Goal: Use online tool/utility: Utilize a website feature to perform a specific function

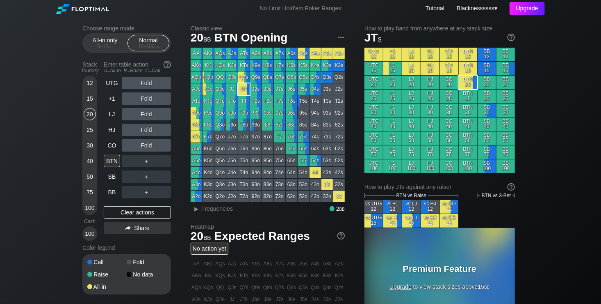
click at [522, 5] on div "Upgrade" at bounding box center [527, 8] width 35 height 13
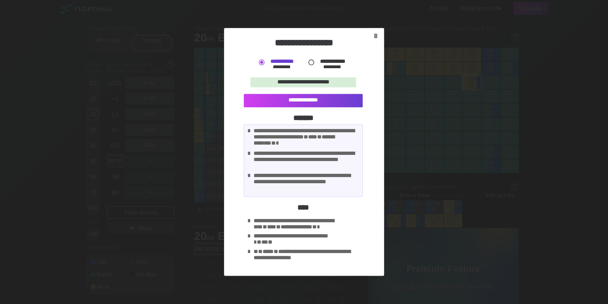
drag, startPoint x: 257, startPoint y: 133, endPoint x: 299, endPoint y: 138, distance: 42.2
click at [299, 138] on div "**********" at bounding box center [306, 138] width 106 height 21
drag, startPoint x: 254, startPoint y: 238, endPoint x: 308, endPoint y: 239, distance: 53.3
click at [308, 239] on div "**********" at bounding box center [306, 240] width 106 height 14
click at [372, 44] on div "**********" at bounding box center [304, 151] width 160 height 247
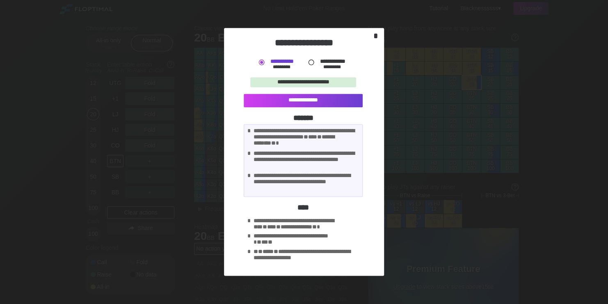
click at [376, 34] on div "*" at bounding box center [375, 36] width 11 height 10
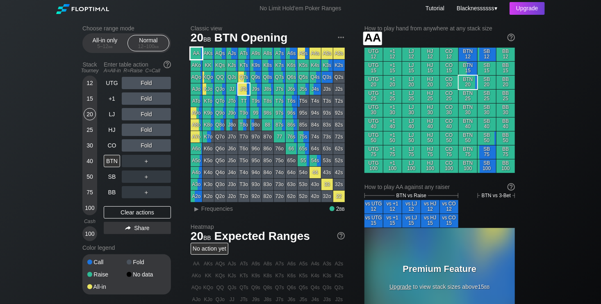
click at [198, 53] on div "AA" at bounding box center [196, 53] width 11 height 11
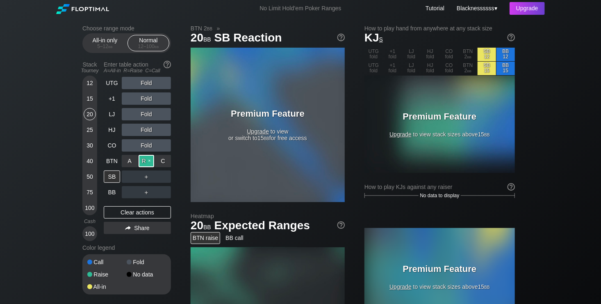
click at [146, 159] on div "R ✕" at bounding box center [147, 161] width 16 height 12
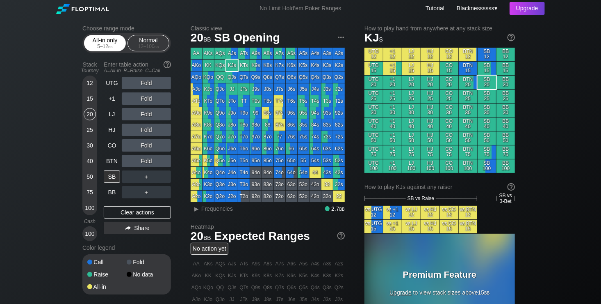
click at [107, 46] on div "5 – 12 bb" at bounding box center [105, 46] width 34 height 6
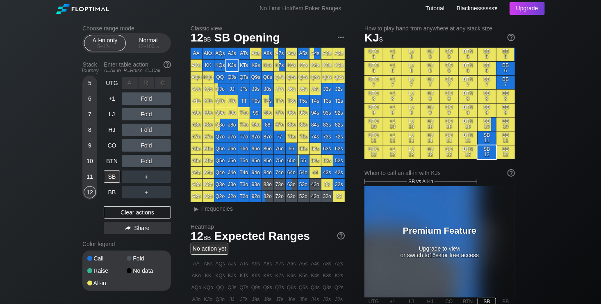
click at [132, 85] on div "A ✕" at bounding box center [130, 83] width 16 height 12
click at [144, 49] on div "12 – 100 bb" at bounding box center [148, 46] width 34 height 6
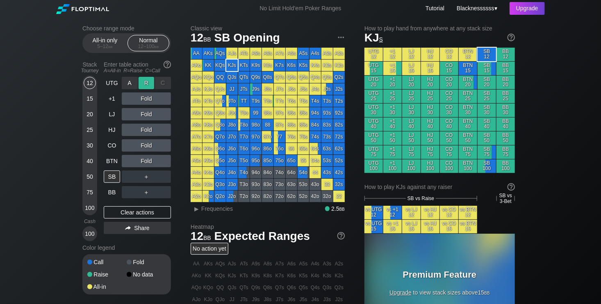
click at [148, 84] on div "R ✕" at bounding box center [147, 83] width 16 height 12
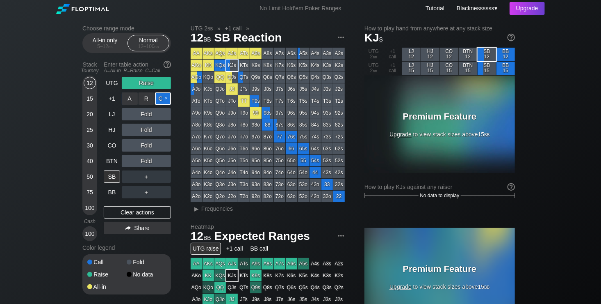
click at [163, 102] on div "C ✕" at bounding box center [163, 98] width 16 height 12
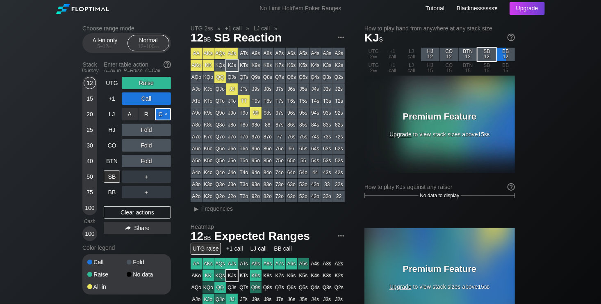
click at [164, 119] on div "C ✕" at bounding box center [163, 114] width 16 height 12
click at [167, 128] on div "C ✕" at bounding box center [163, 129] width 16 height 12
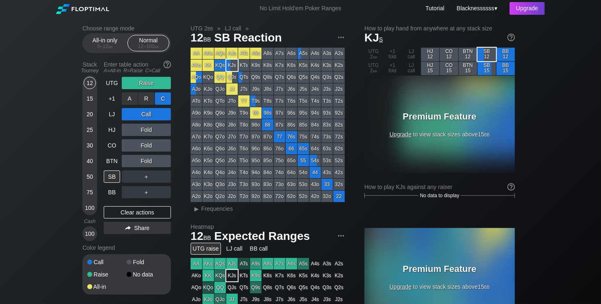
click at [167, 100] on div "C ✕" at bounding box center [163, 98] width 16 height 12
click at [150, 98] on div "R ✕" at bounding box center [147, 98] width 16 height 12
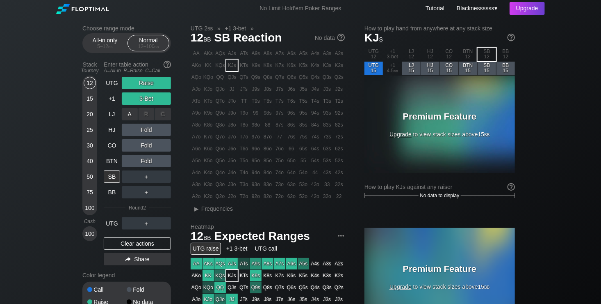
click at [170, 114] on div "C ✕" at bounding box center [163, 114] width 16 height 12
click at [133, 117] on div "A ✕" at bounding box center [130, 114] width 16 height 12
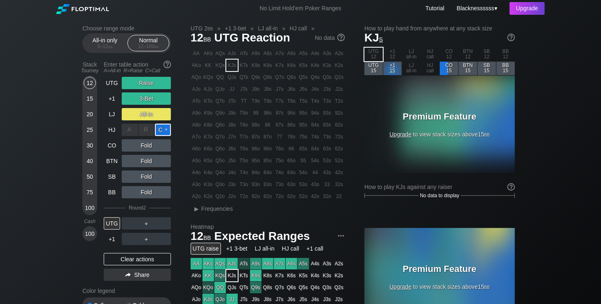
click at [162, 130] on div "C ✕" at bounding box center [163, 129] width 16 height 12
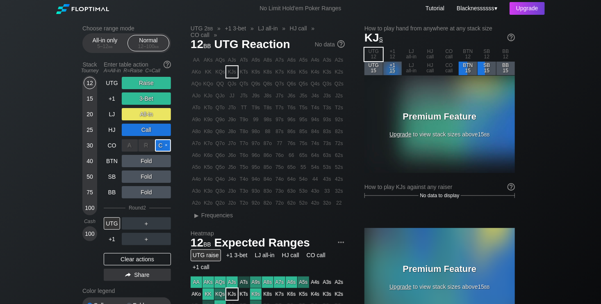
click at [163, 143] on div "C ✕" at bounding box center [163, 145] width 16 height 12
click at [164, 164] on div "C ✕" at bounding box center [163, 161] width 16 height 12
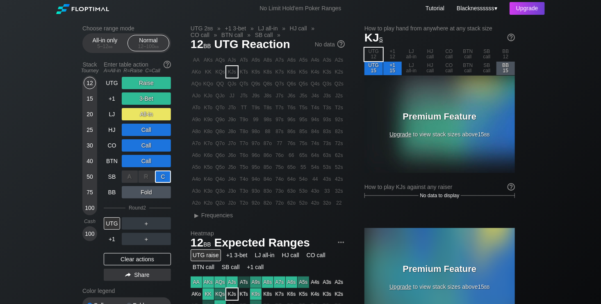
click at [161, 175] on div "C ✕" at bounding box center [163, 176] width 16 height 12
click at [159, 194] on div "C ✕" at bounding box center [163, 192] width 16 height 12
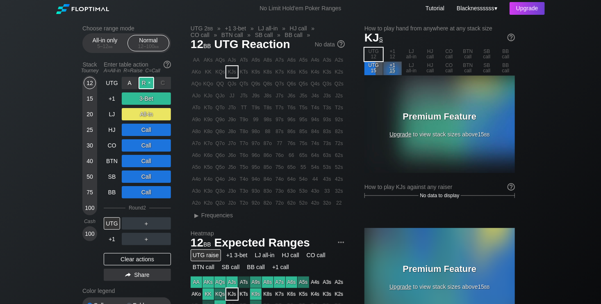
click at [145, 84] on div "R ✕" at bounding box center [147, 83] width 16 height 12
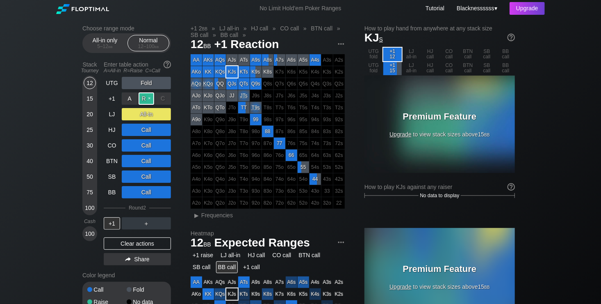
click at [149, 97] on div "R ✕" at bounding box center [147, 98] width 16 height 12
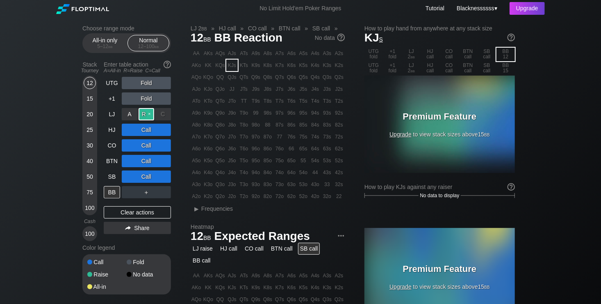
click at [151, 115] on div "R ✕" at bounding box center [147, 114] width 16 height 12
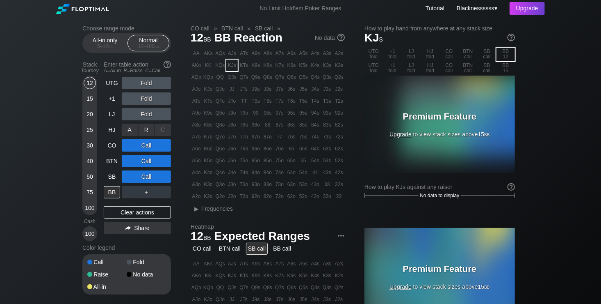
click at [166, 132] on div "C ✕" at bounding box center [163, 129] width 16 height 12
click at [164, 147] on div "C ✕" at bounding box center [163, 145] width 16 height 12
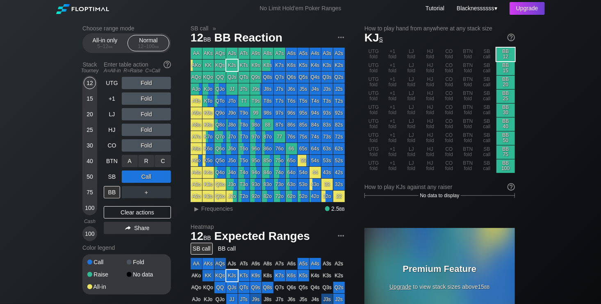
click at [168, 160] on div "C ✕" at bounding box center [163, 161] width 16 height 12
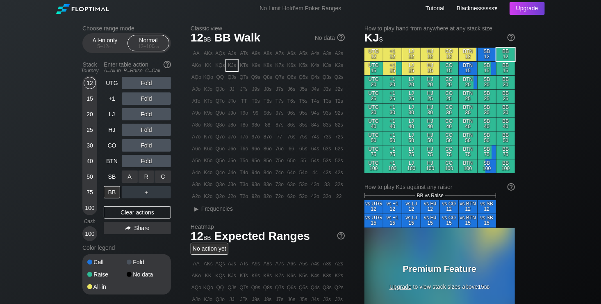
click at [168, 172] on div "C ✕" at bounding box center [163, 176] width 16 height 12
